Goal: Task Accomplishment & Management: Manage account settings

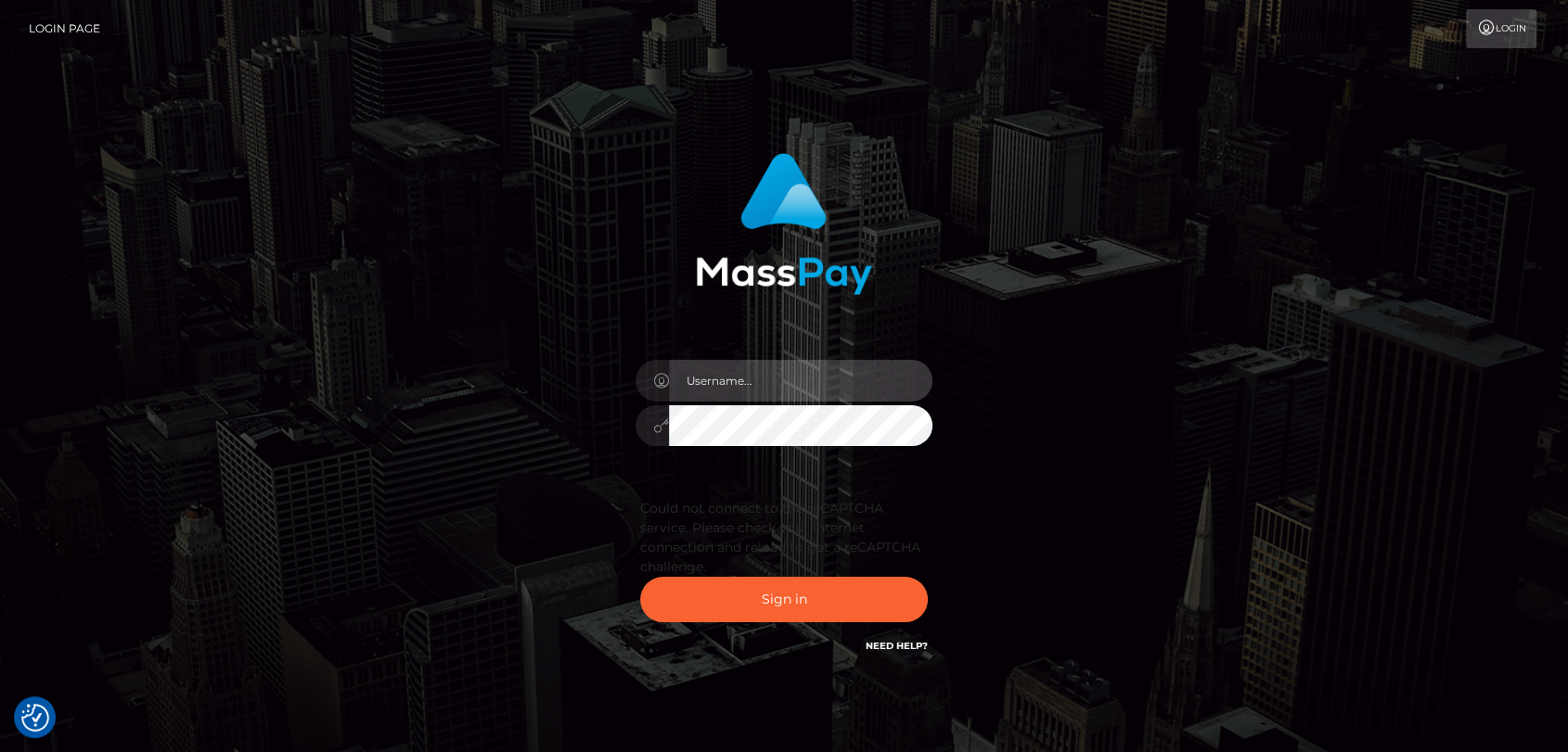
click at [702, 375] on input "text" at bounding box center [800, 380] width 264 height 42
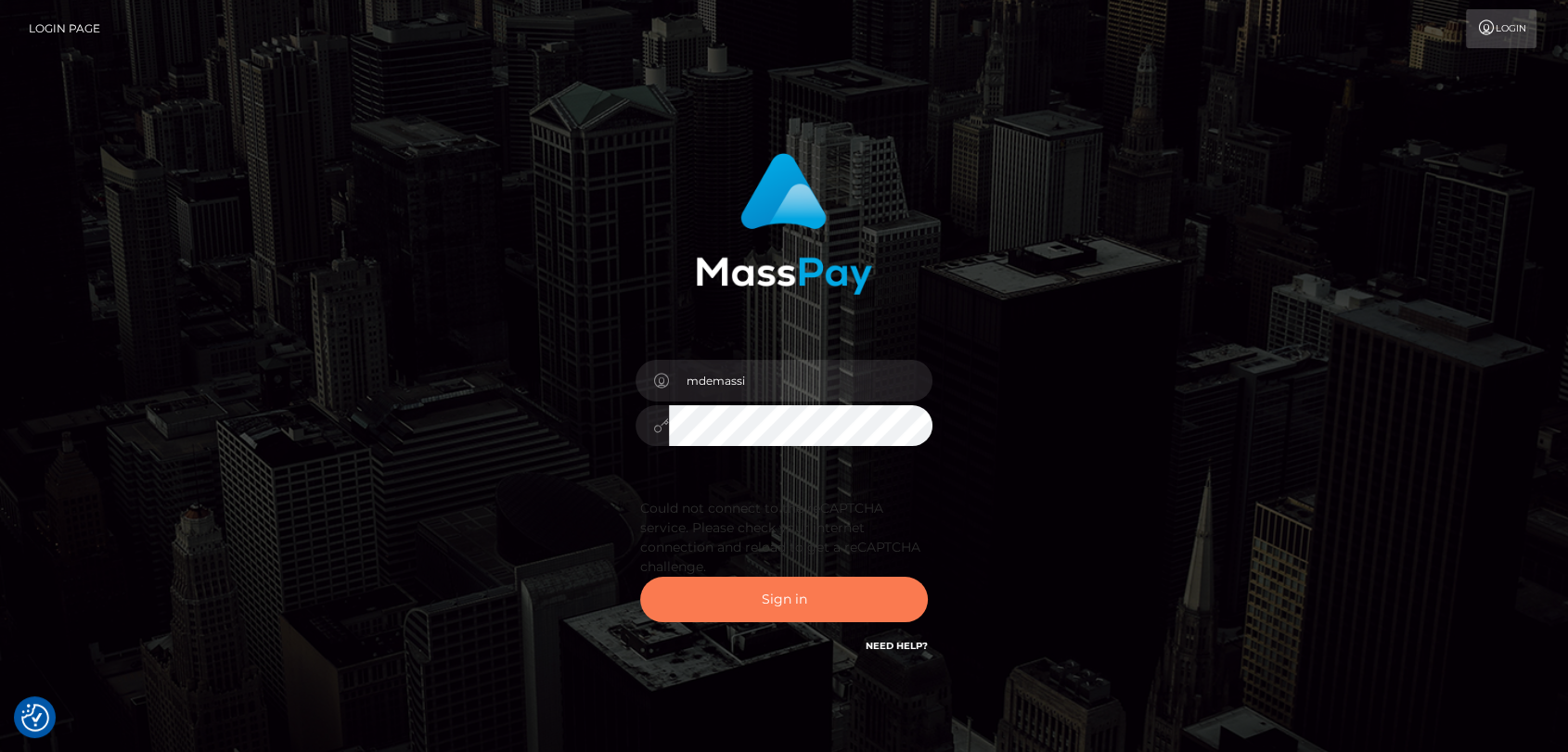
click at [763, 607] on button "Sign in" at bounding box center [784, 599] width 288 height 45
click at [793, 595] on button "Sign in" at bounding box center [784, 599] width 288 height 45
click at [788, 595] on button "Sign in" at bounding box center [784, 599] width 288 height 45
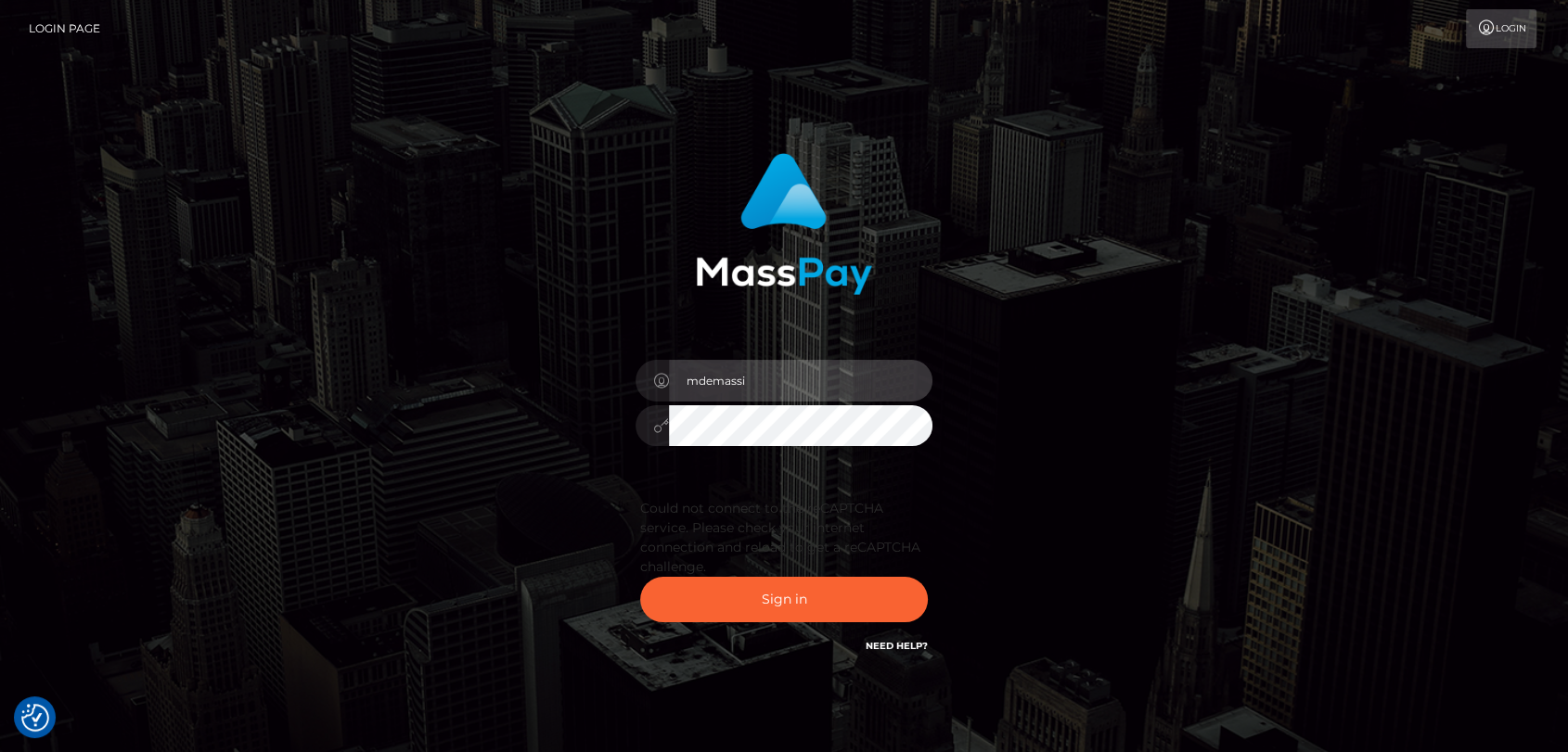
drag, startPoint x: 769, startPoint y: 376, endPoint x: 587, endPoint y: 353, distance: 183.4
click at [587, 353] on div "mdemassi Sign in" at bounding box center [784, 404] width 487 height 532
type input "mdem"
click at [763, 381] on input "mdem" at bounding box center [800, 380] width 264 height 42
click at [653, 419] on div at bounding box center [783, 423] width 296 height 36
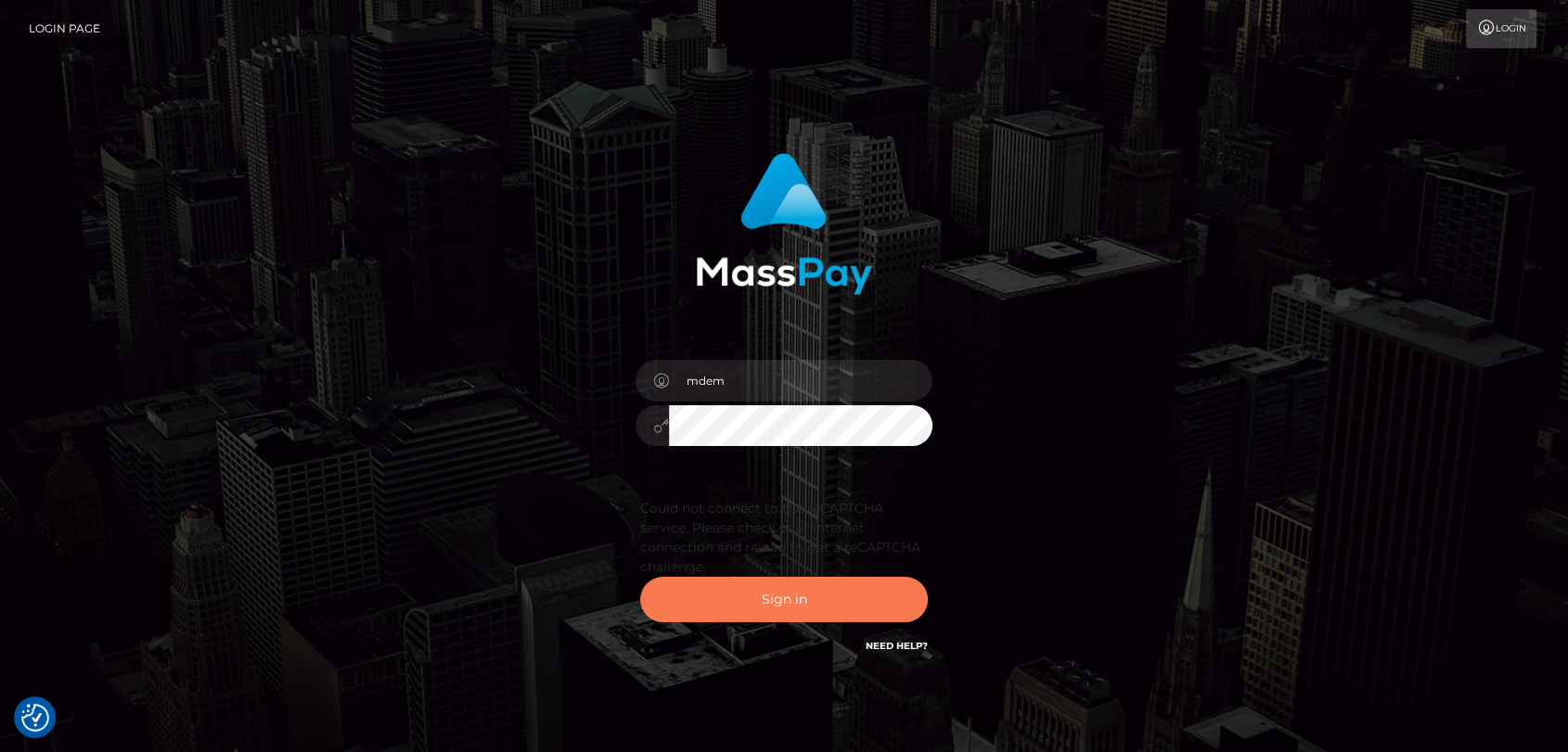
click at [742, 595] on button "Sign in" at bounding box center [784, 599] width 288 height 45
click at [786, 595] on button "Sign in" at bounding box center [784, 599] width 288 height 45
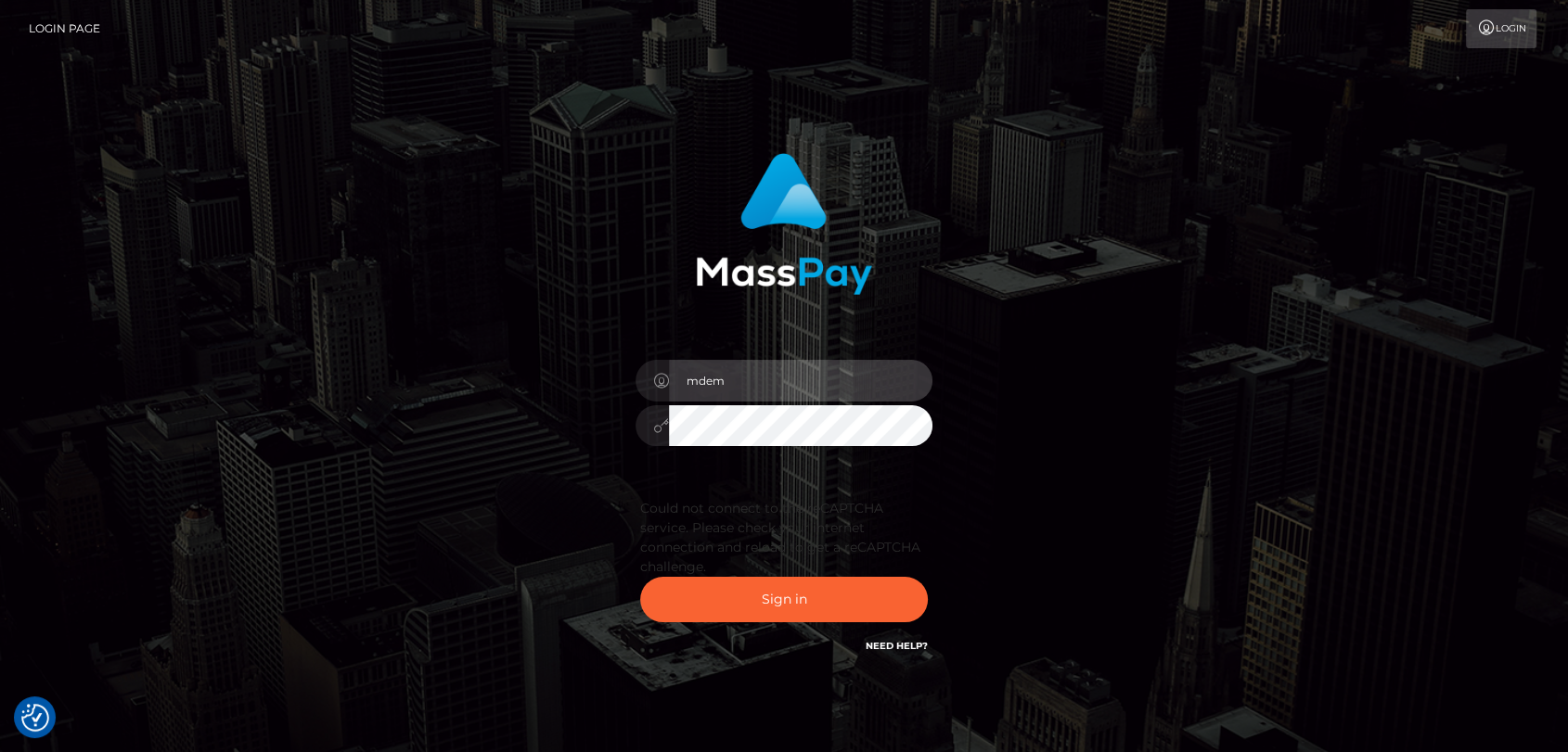
click at [755, 373] on input "mdem" at bounding box center [800, 380] width 264 height 42
click at [640, 577] on button "Sign in" at bounding box center [784, 599] width 288 height 45
click at [509, 503] on div "mdem Sign in" at bounding box center [783, 414] width 1057 height 550
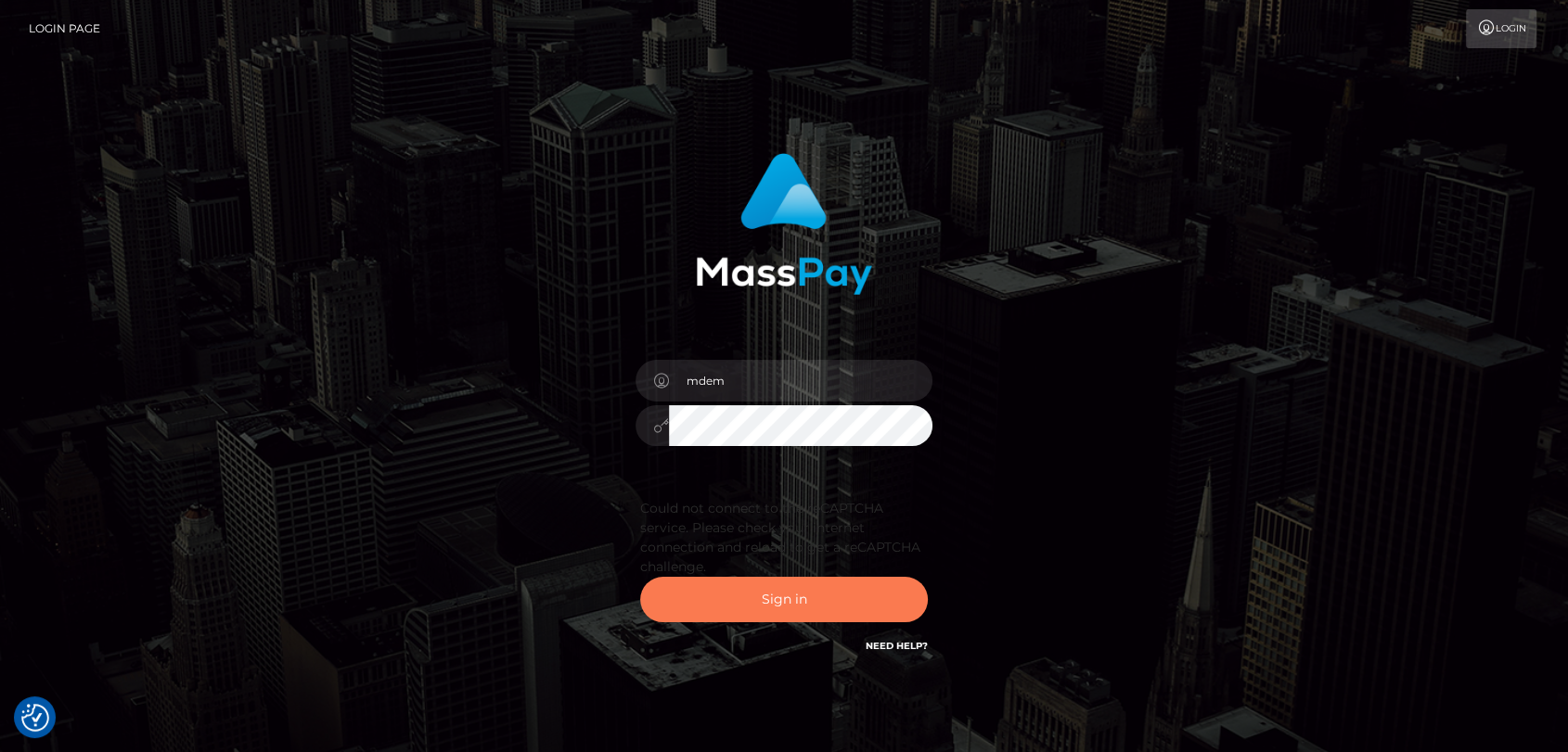
click at [764, 591] on button "Sign in" at bounding box center [784, 599] width 288 height 45
click at [791, 596] on button "Sign in" at bounding box center [784, 599] width 288 height 45
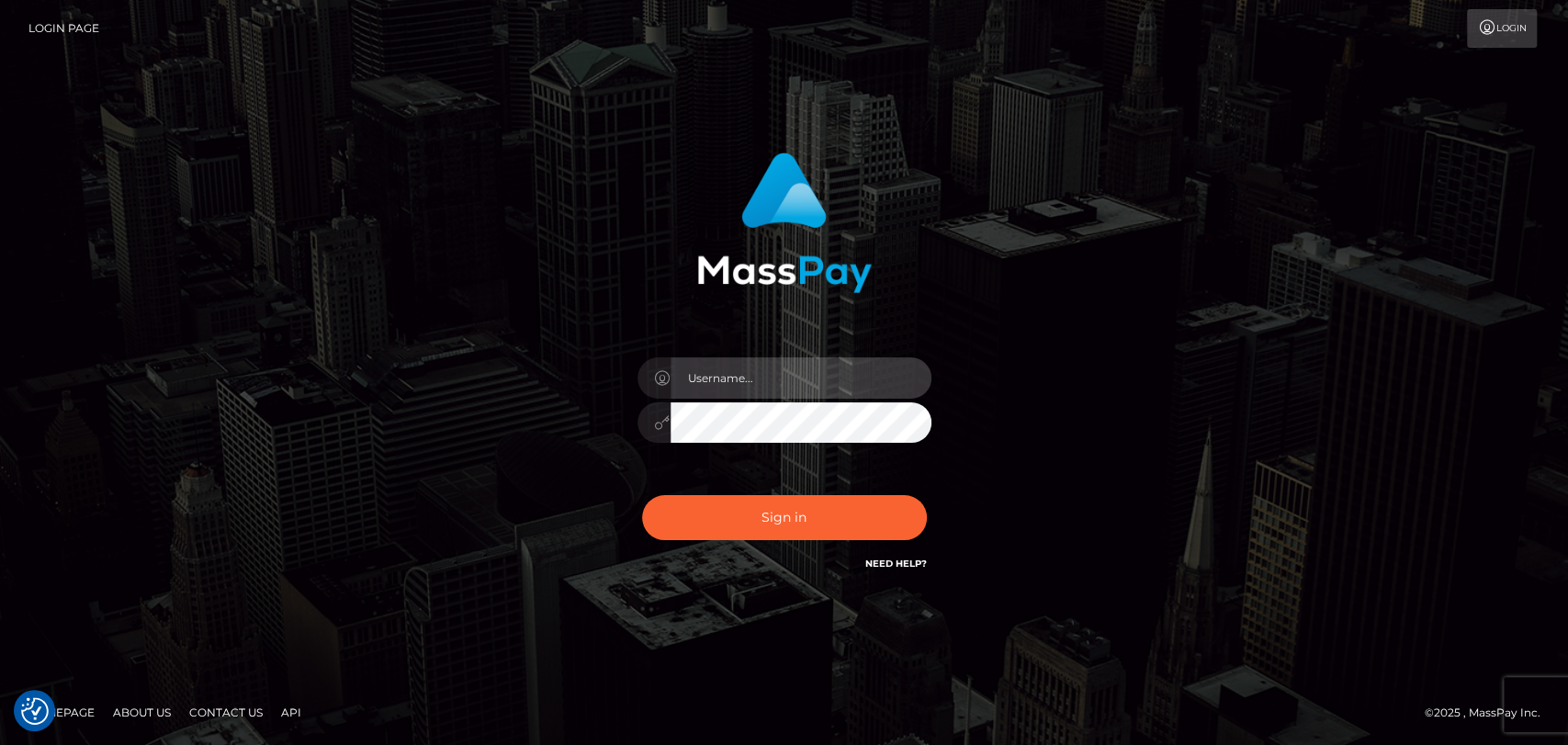
click at [728, 377] on input "text" at bounding box center [800, 378] width 261 height 41
type input "mdem"
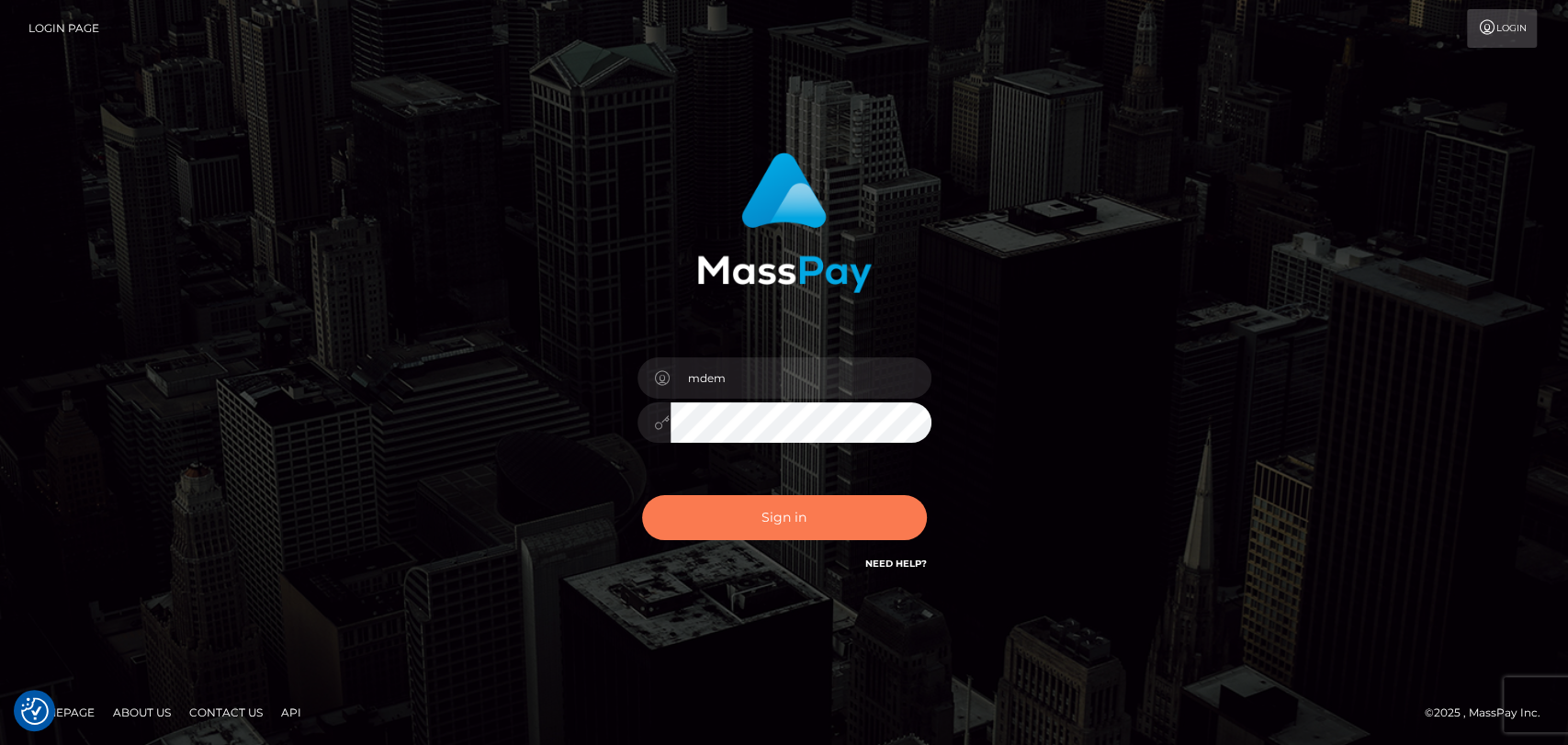
click at [730, 514] on button "Sign in" at bounding box center [785, 517] width 285 height 45
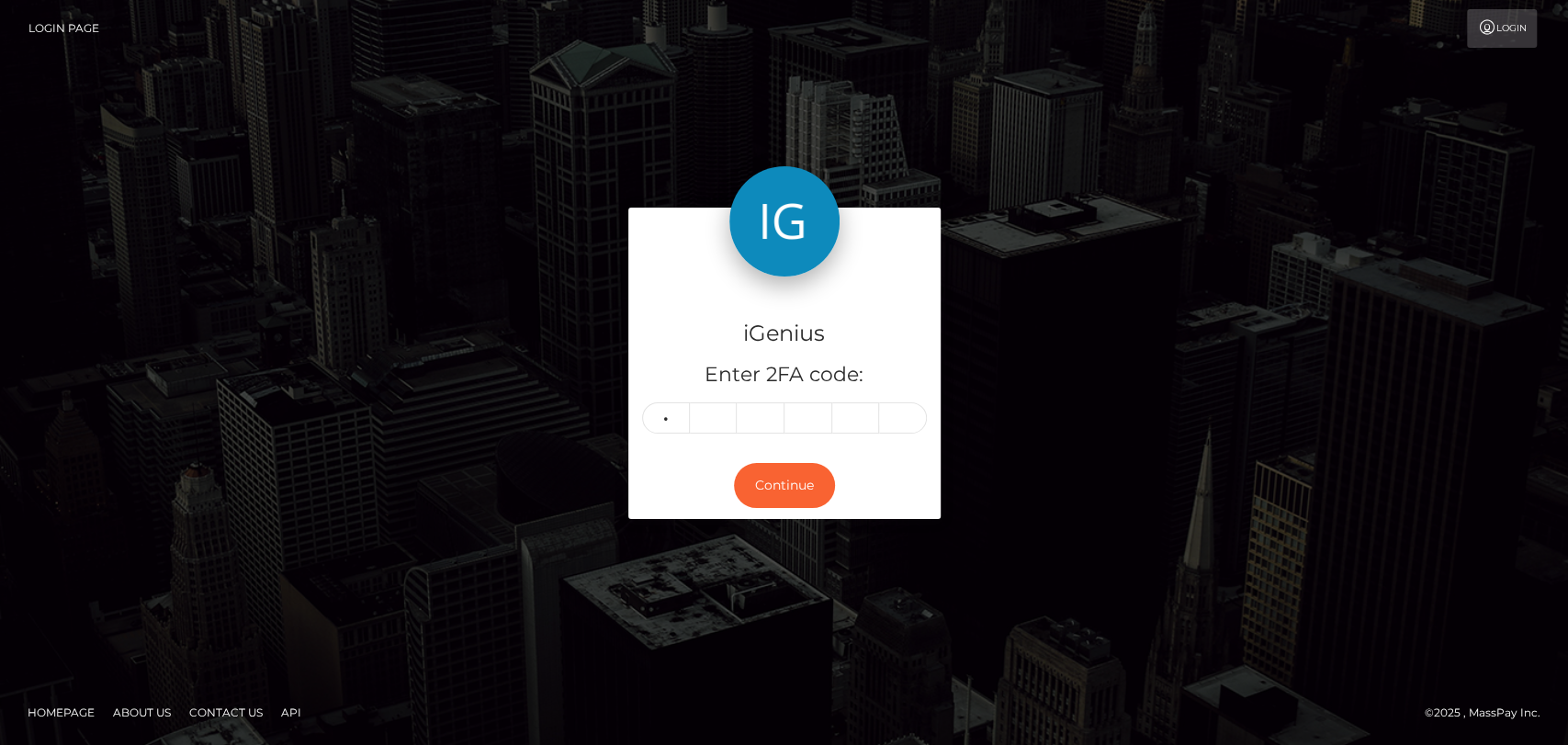
type input "2"
type input "3"
type input "9"
type input "0"
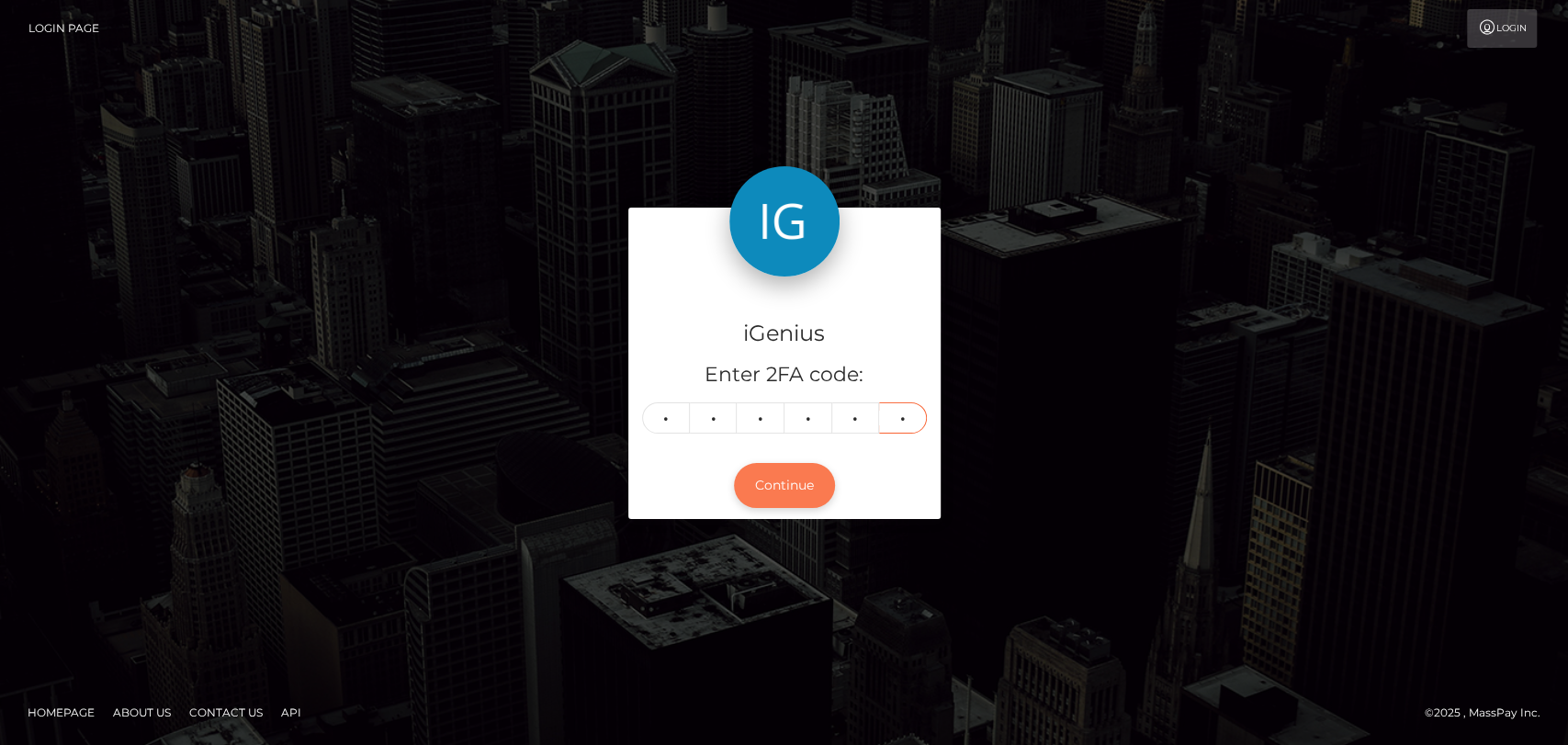
type input "9"
click at [800, 489] on button "Continue" at bounding box center [785, 485] width 101 height 45
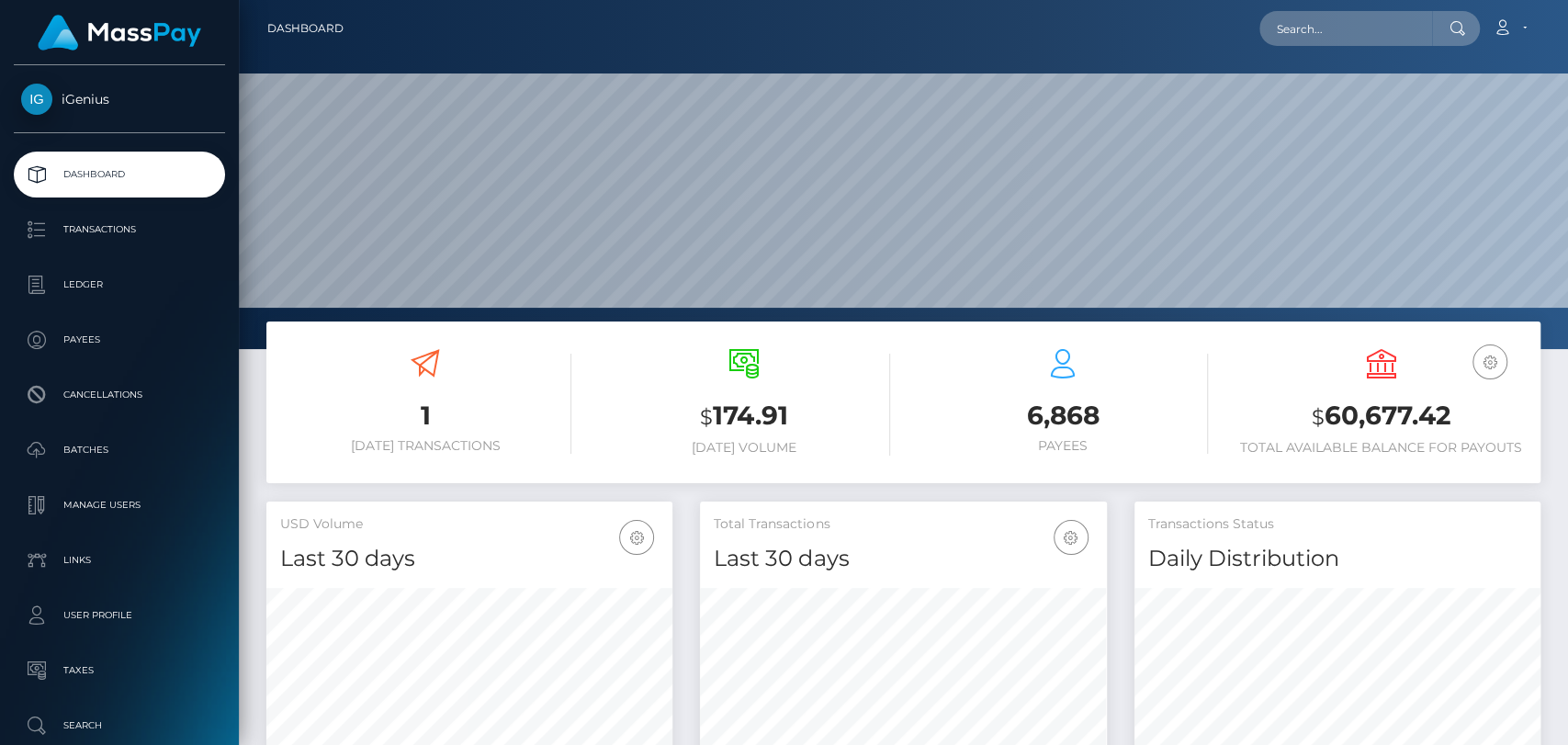
scroll to position [324, 406]
drag, startPoint x: 1306, startPoint y: 410, endPoint x: 1446, endPoint y: 418, distance: 140.2
click at [1468, 416] on h3 "$ 60,677.42" at bounding box center [1381, 416] width 292 height 37
copy h3 "$ 60,677.42"
